Goal: Task Accomplishment & Management: Manage account settings

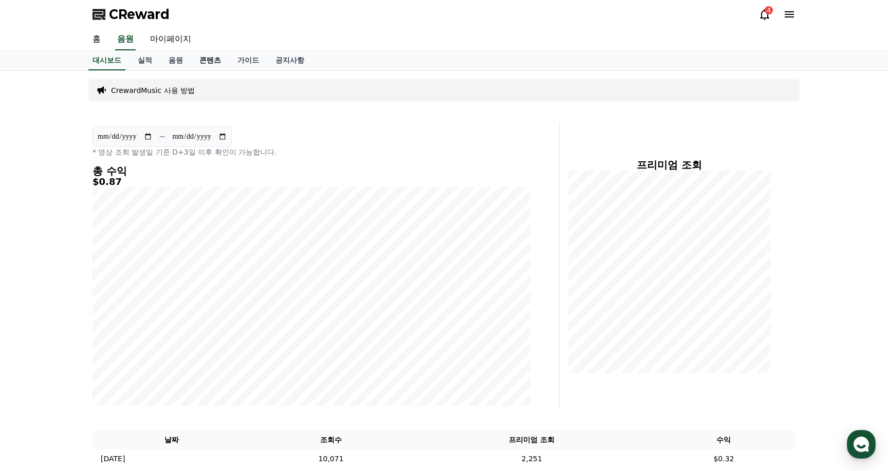
click at [210, 58] on link "콘텐츠" at bounding box center [210, 61] width 38 height 20
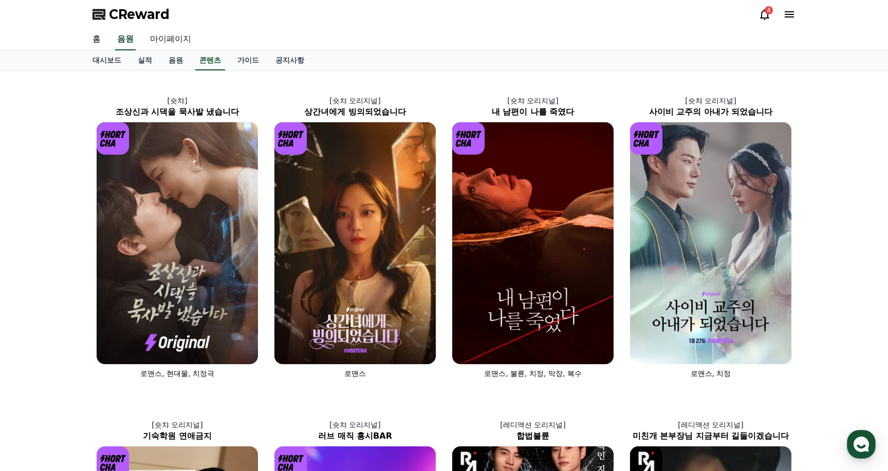
click at [173, 39] on link "마이페이지" at bounding box center [171, 40] width 58 height 22
select select "**********"
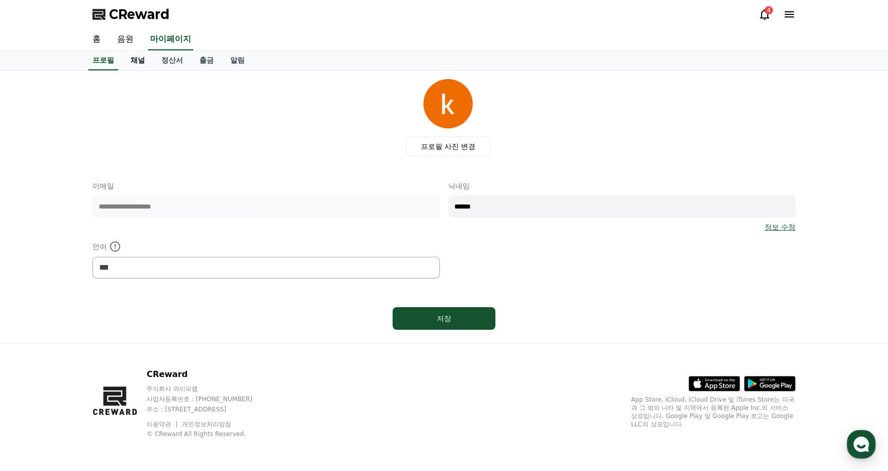
click at [140, 62] on link "채널" at bounding box center [137, 61] width 31 height 20
